Goal: Information Seeking & Learning: Learn about a topic

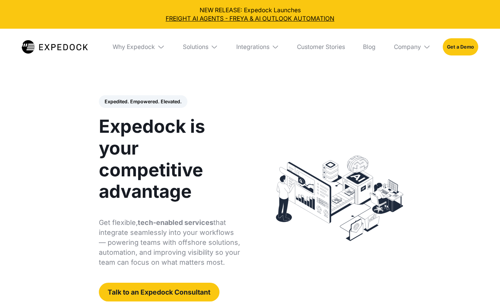
select select
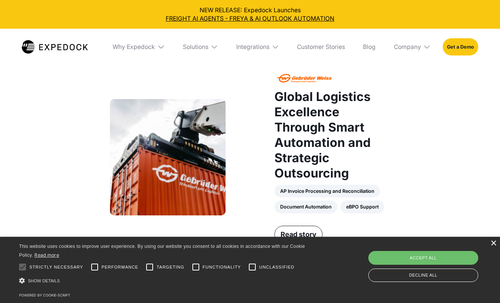
scroll to position [581, 0]
click at [492, 241] on div "×" at bounding box center [494, 243] width 6 height 6
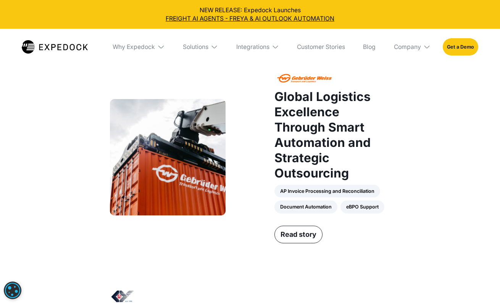
click at [360, 210] on div "AP Invoice Processing and Reconciliation Document Automation eBPO Support" at bounding box center [333, 199] width 116 height 29
click at [337, 190] on div "AP Invoice Processing and Reconciliation Document Automation eBPO Support" at bounding box center [333, 199] width 116 height 29
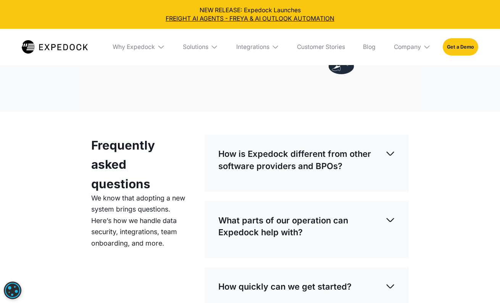
scroll to position [2130, 0]
click at [392, 152] on img at bounding box center [390, 152] width 11 height 11
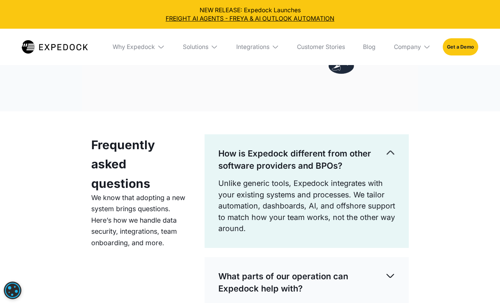
click at [390, 152] on img at bounding box center [390, 152] width 11 height 11
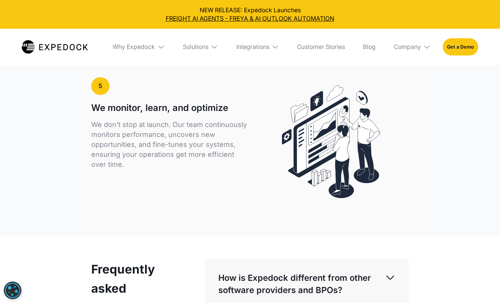
scroll to position [2006, 0]
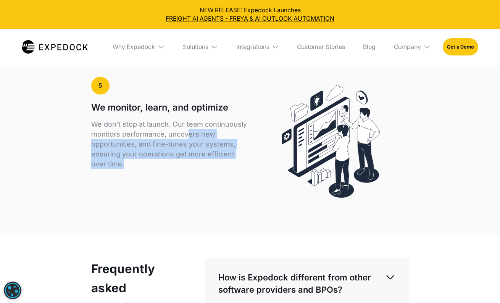
drag, startPoint x: 185, startPoint y: 132, endPoint x: 239, endPoint y: 171, distance: 66.5
click at [239, 171] on div "We don’t stop at launch. Our team continuously monitors performance, uncovers n…" at bounding box center [169, 151] width 156 height 65
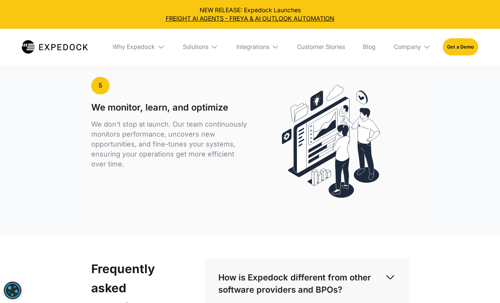
click at [206, 164] on p "We don’t stop at launch. Our team continuously monitors performance, uncovers n…" at bounding box center [169, 144] width 156 height 50
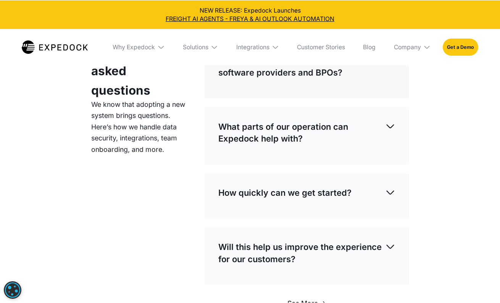
scroll to position [2224, 0]
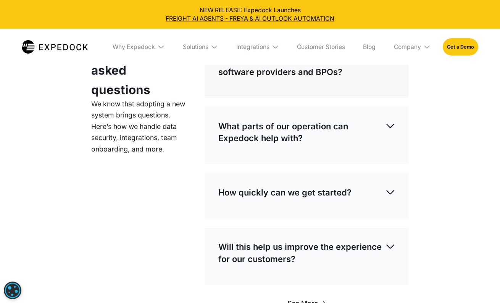
click at [302, 130] on p "What parts of our operation can Expedock help with?" at bounding box center [302, 132] width 167 height 24
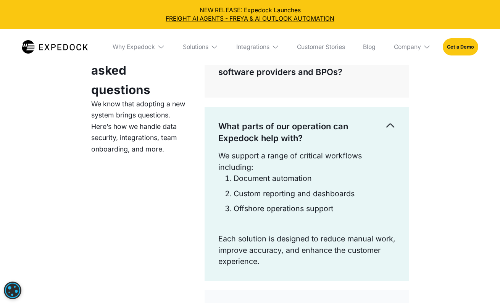
click at [343, 131] on p "What parts of our operation can Expedock help with?" at bounding box center [302, 132] width 167 height 24
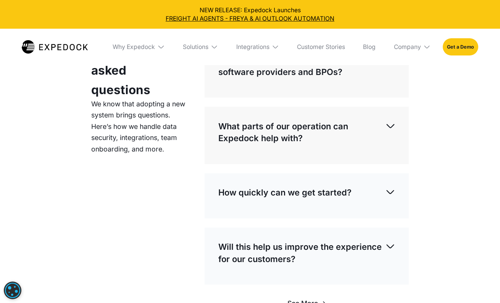
click at [364, 127] on p "What parts of our operation can Expedock help with?" at bounding box center [302, 132] width 167 height 24
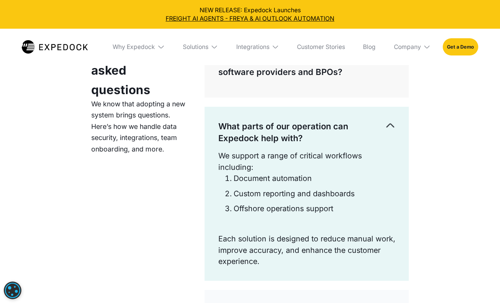
click at [364, 128] on p "What parts of our operation can Expedock help with?" at bounding box center [302, 132] width 167 height 24
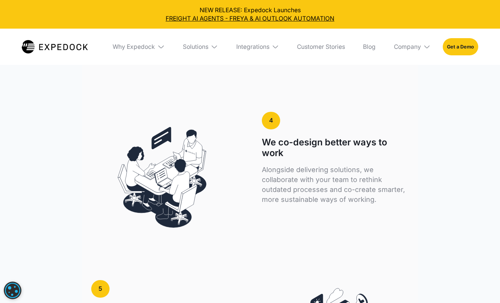
scroll to position [1803, 0]
